Goal: Task Accomplishment & Management: Use online tool/utility

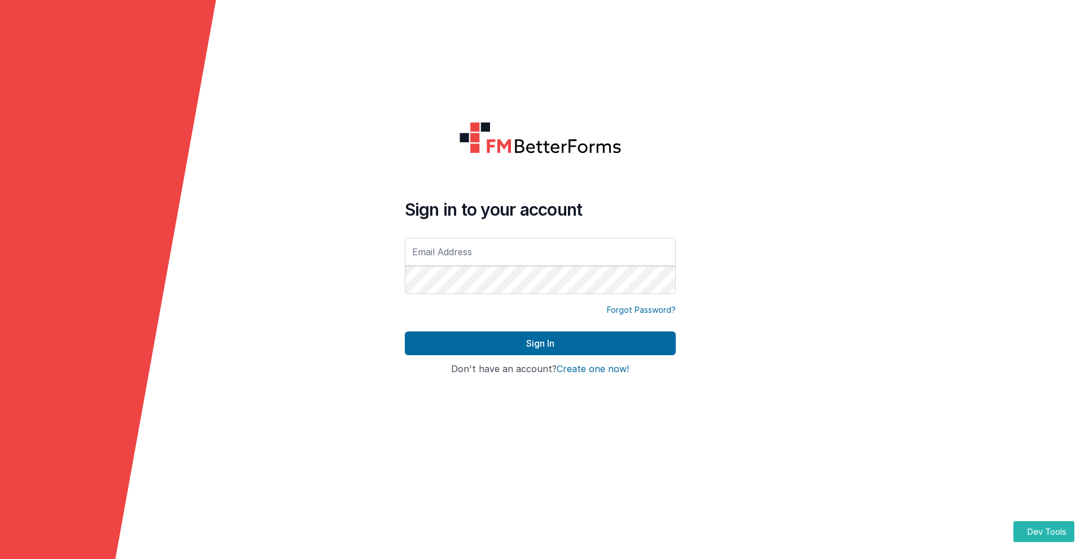
click at [540, 251] on input "text" at bounding box center [540, 252] width 271 height 28
type input "[PERSON_NAME][EMAIL_ADDRESS][DOMAIN_NAME]"
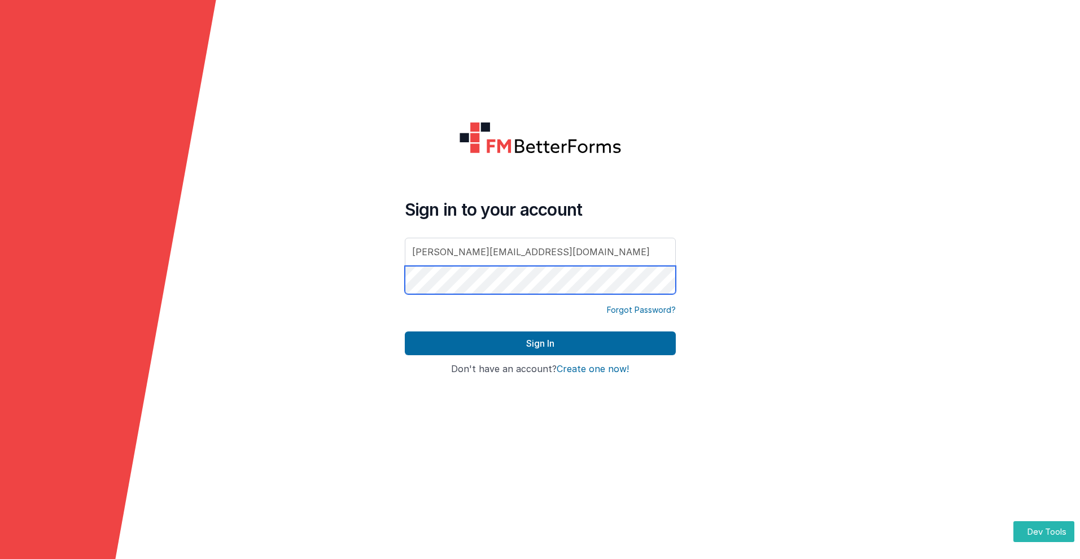
click at [405, 331] on button "Sign In" at bounding box center [540, 343] width 271 height 24
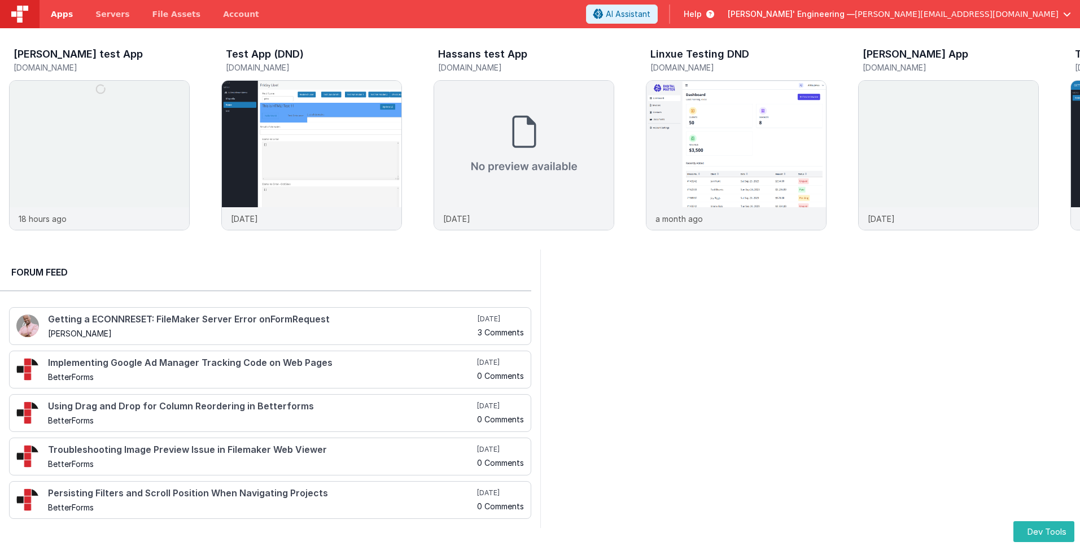
click at [62, 14] on span "Apps" at bounding box center [62, 13] width 22 height 11
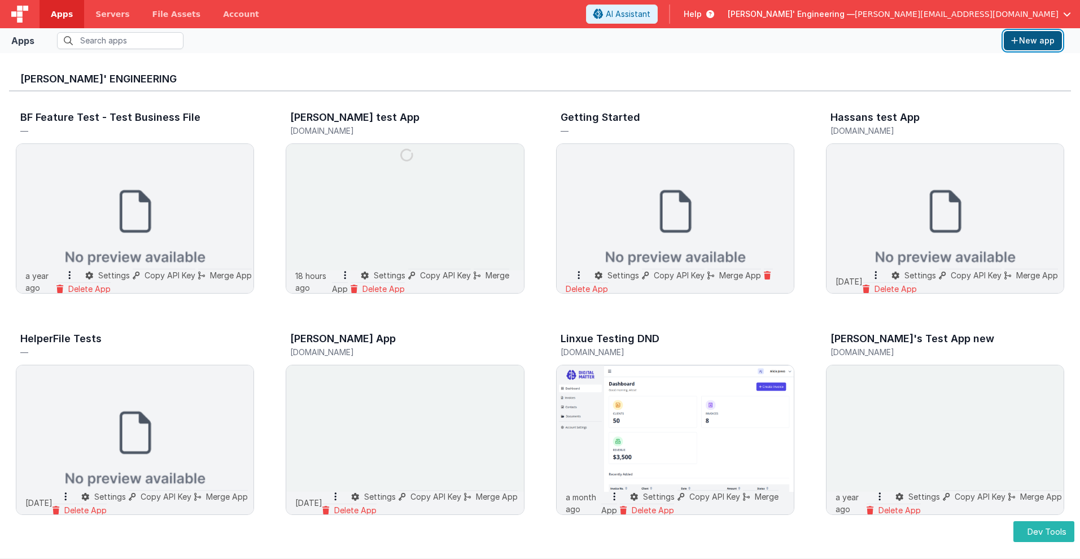
click at [1032, 41] on button "New app" at bounding box center [1033, 40] width 58 height 19
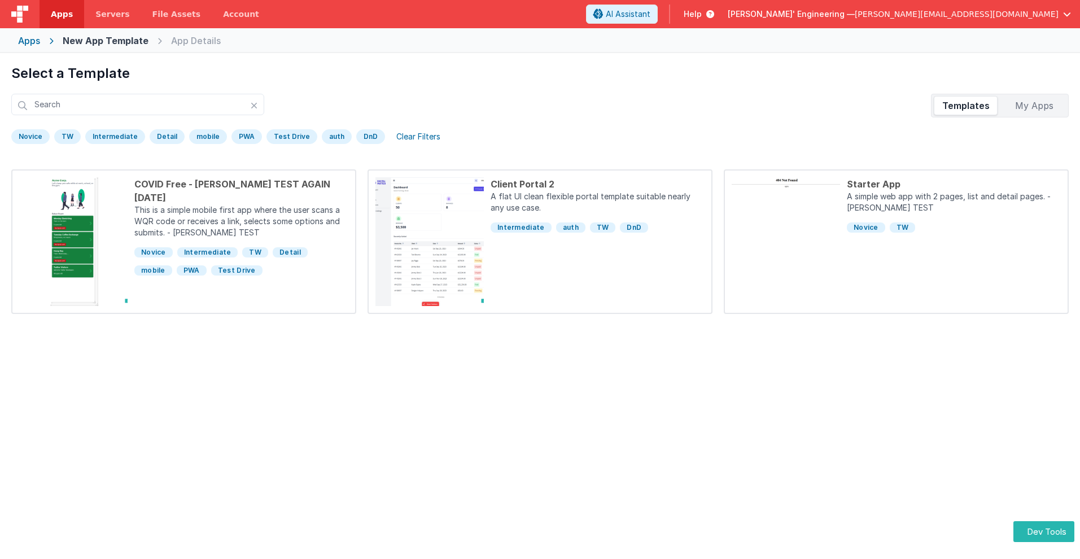
scroll to position [53, 0]
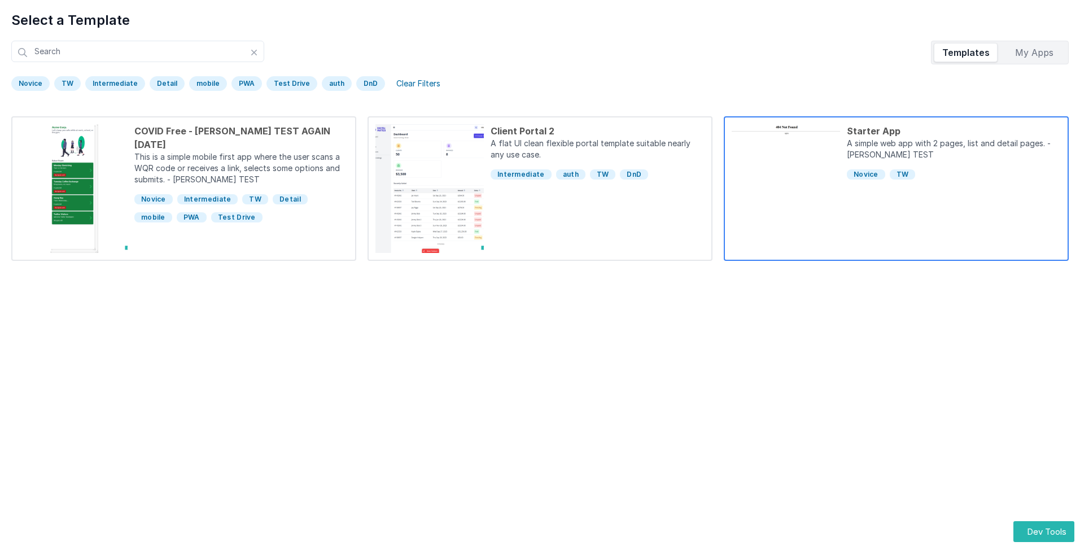
click at [953, 131] on div "Starter App" at bounding box center [954, 131] width 214 height 14
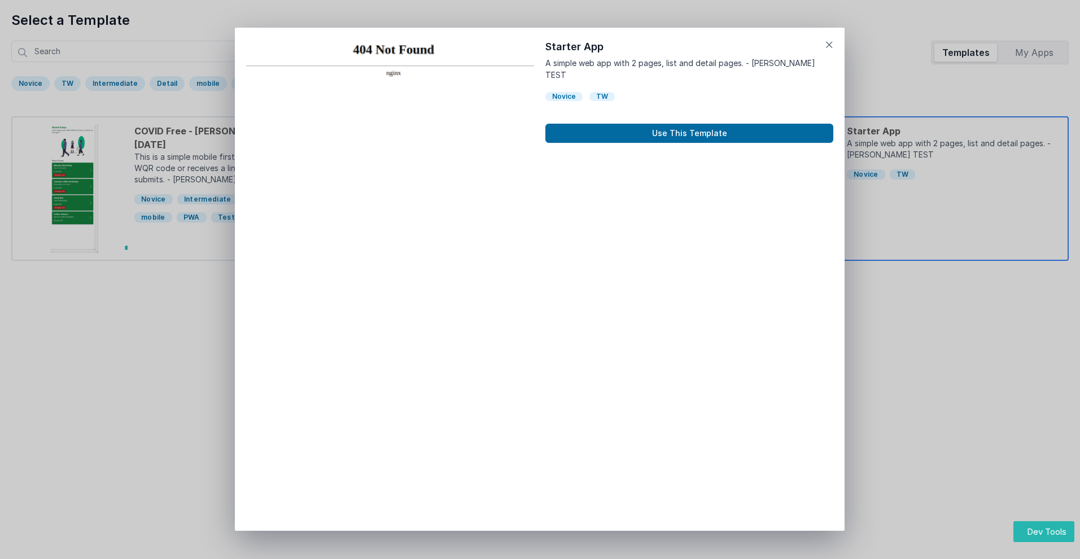
scroll to position [9, 0]
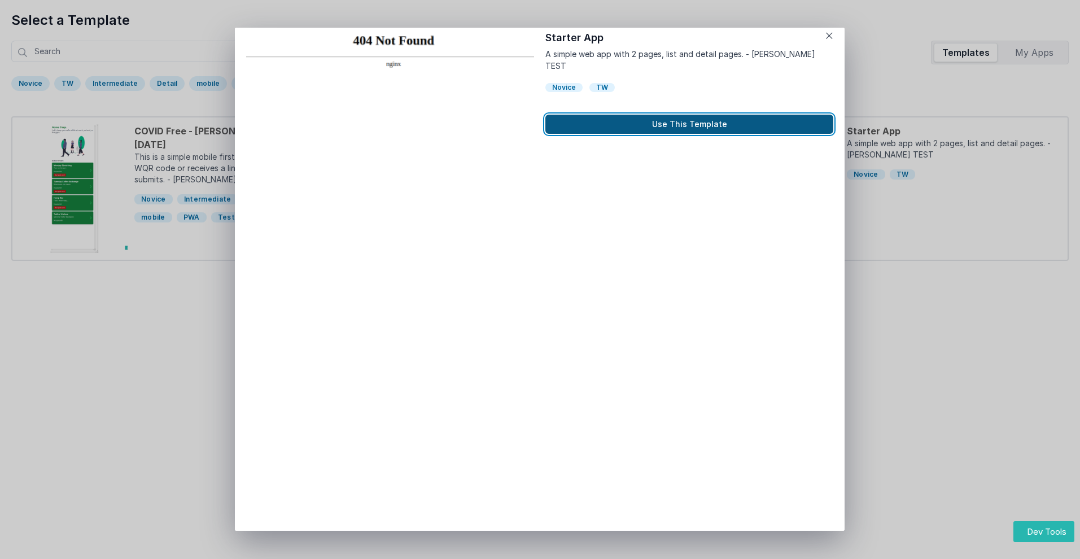
click at [689, 115] on button "Use This Template" at bounding box center [689, 124] width 288 height 19
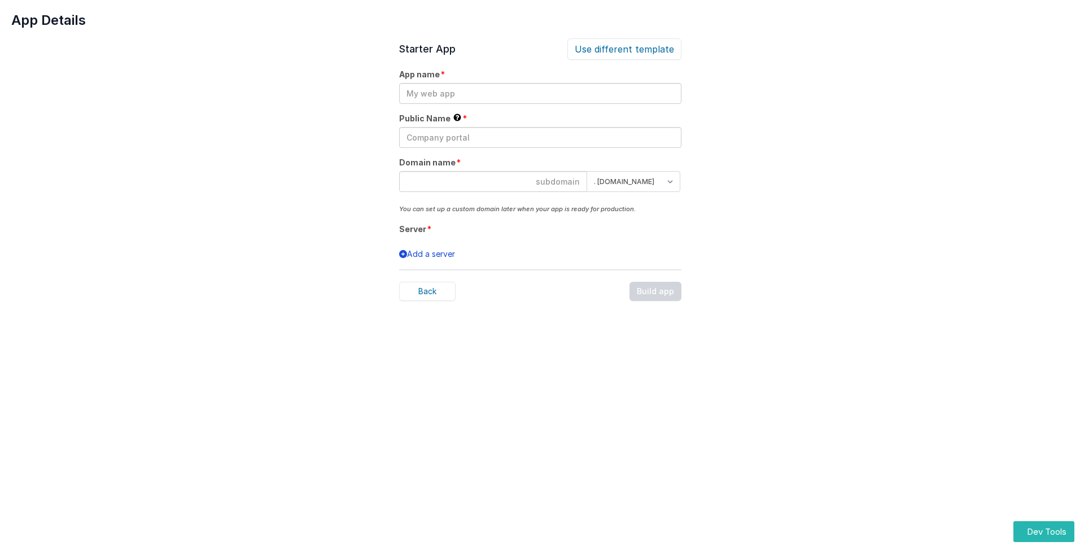
click at [540, 93] on input "text" at bounding box center [540, 93] width 282 height 21
type input "testapp131"
click at [540, 137] on input "text" at bounding box center [540, 137] width 282 height 21
type input "Test"
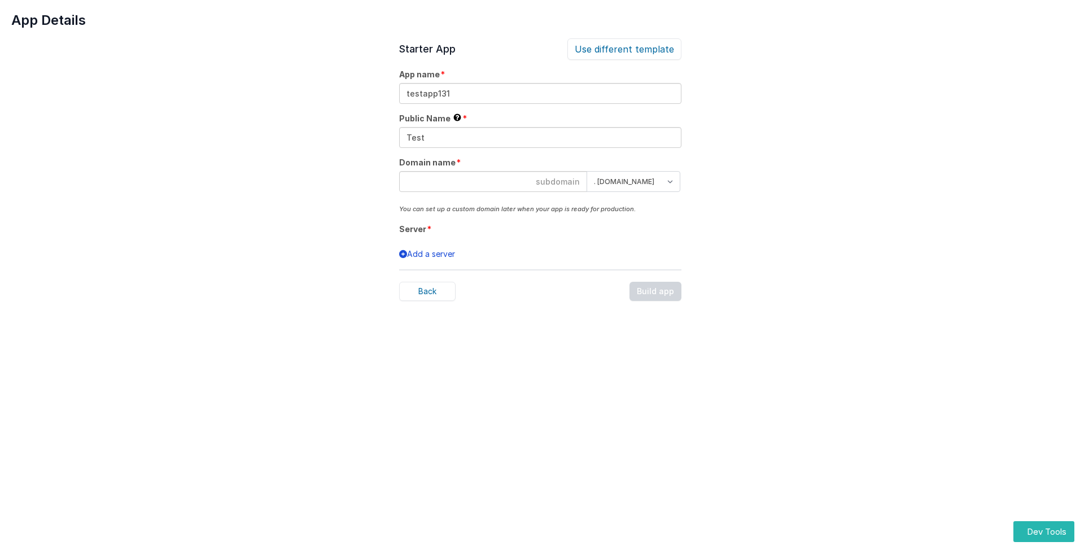
click at [493, 181] on input at bounding box center [493, 181] width 188 height 21
type input "testapp131"
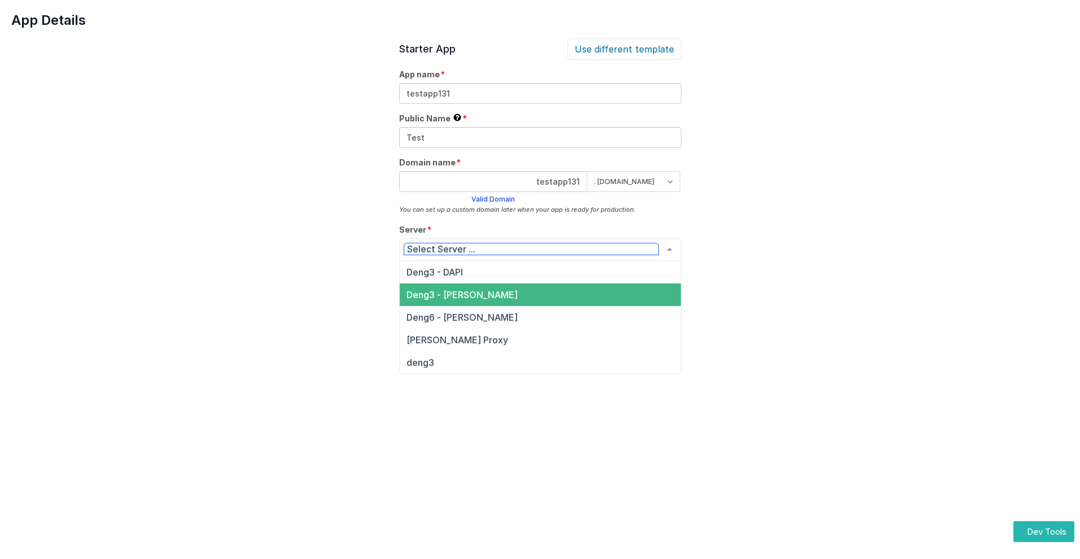
scroll to position [35, 0]
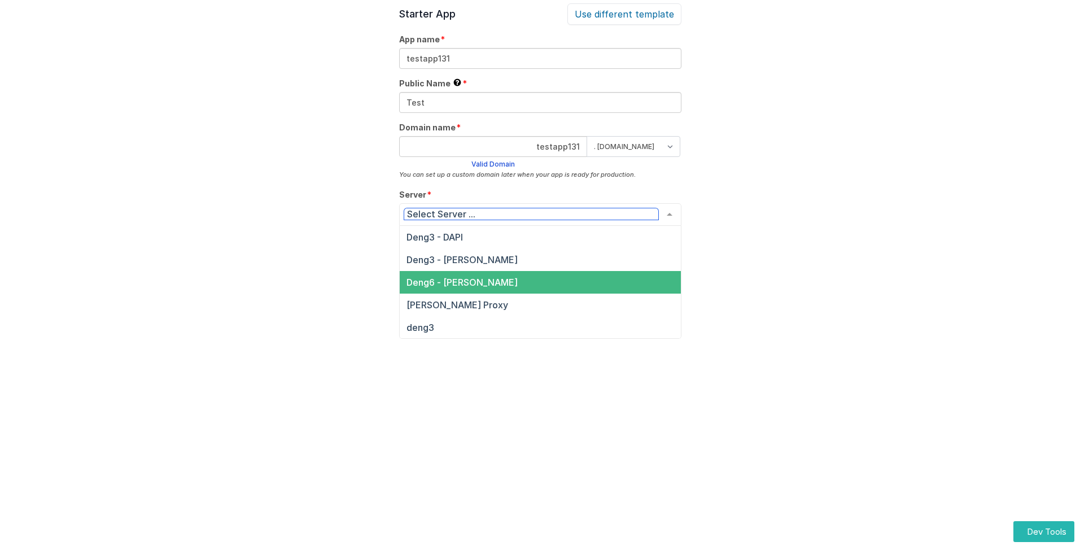
click at [656, 279] on span "Deng6 - [PERSON_NAME]" at bounding box center [540, 282] width 281 height 23
